Goal: Navigation & Orientation: Find specific page/section

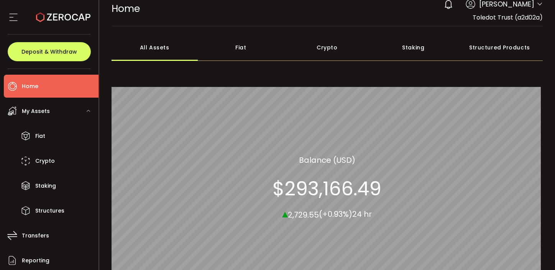
scroll to position [9, 0]
click at [238, 49] on div "Fiat" at bounding box center [241, 47] width 86 height 27
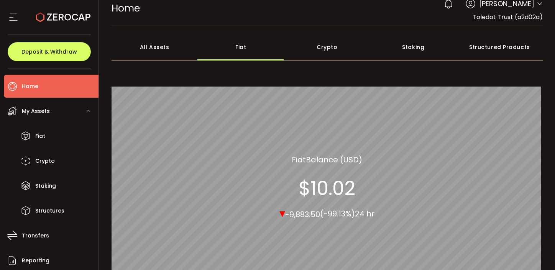
click at [321, 52] on div "Crypto" at bounding box center [327, 47] width 86 height 27
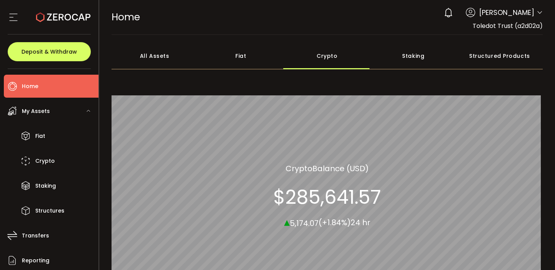
click at [181, 62] on div "All Assets" at bounding box center [154, 56] width 86 height 27
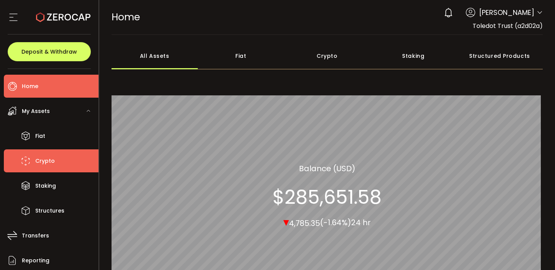
click at [52, 160] on span "Crypto" at bounding box center [45, 161] width 20 height 11
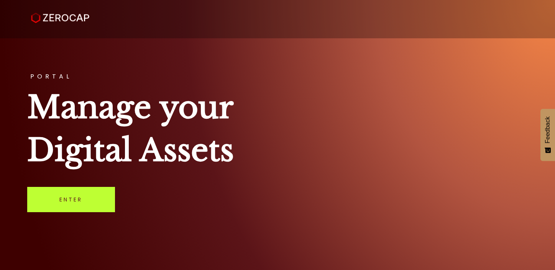
click at [102, 209] on link "Enter" at bounding box center [71, 199] width 88 height 25
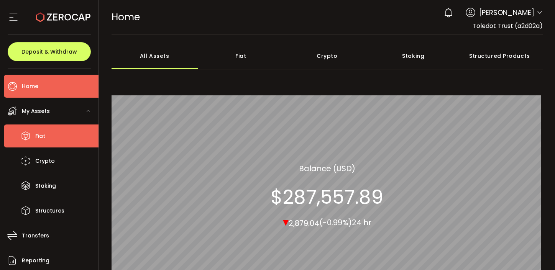
click at [39, 133] on span "Fiat" at bounding box center [40, 136] width 10 height 11
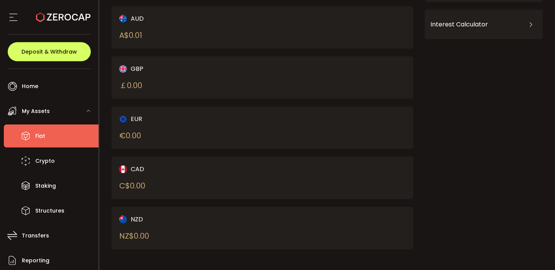
scroll to position [95, 0]
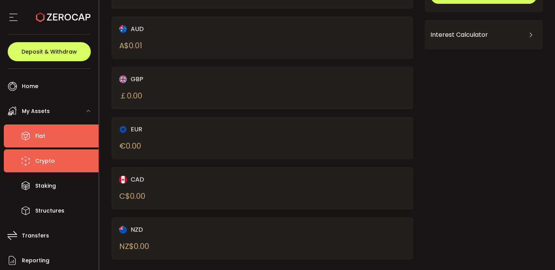
click at [50, 162] on span "Crypto" at bounding box center [45, 161] width 20 height 11
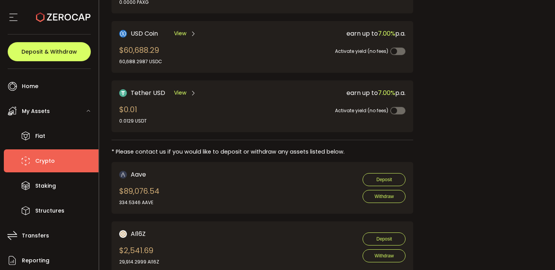
scroll to position [278, 0]
